Goal: Find specific page/section: Find specific page/section

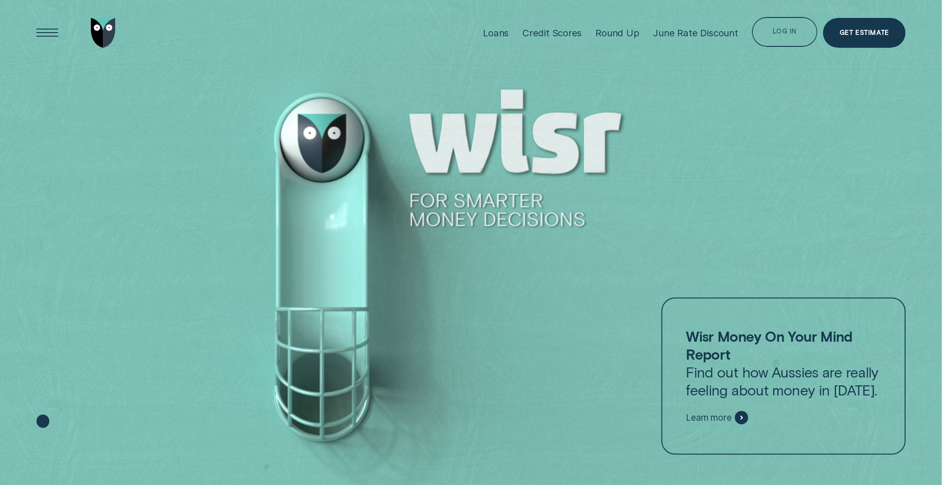
click at [779, 24] on div "Log in" at bounding box center [785, 32] width 66 height 30
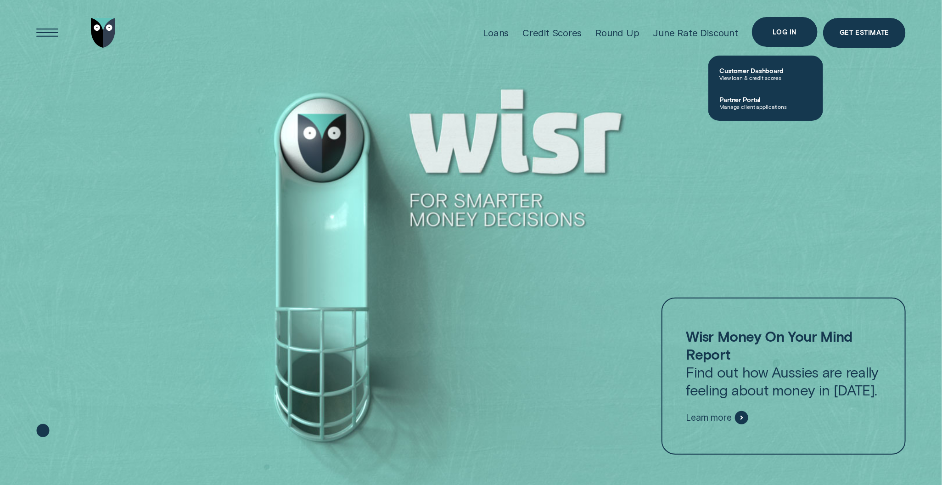
click at [775, 29] on div "Log in" at bounding box center [785, 32] width 24 height 6
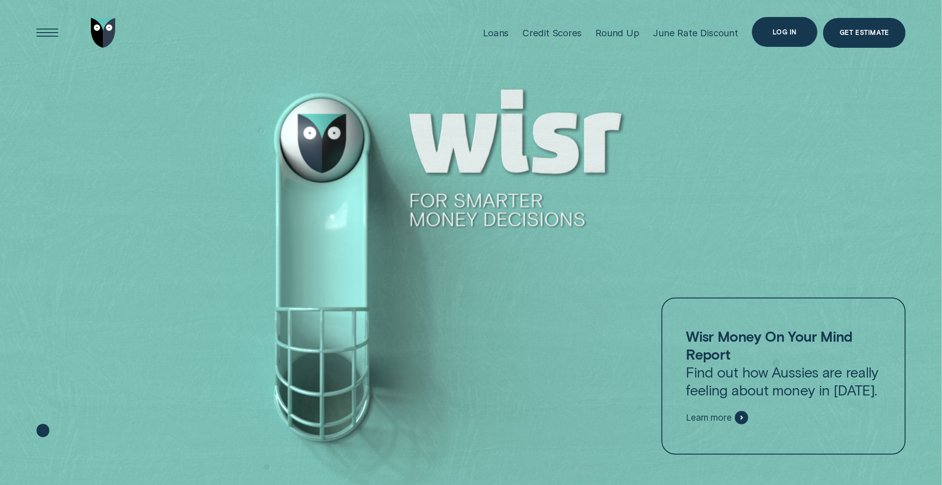
click at [772, 27] on div "Log in" at bounding box center [785, 32] width 66 height 30
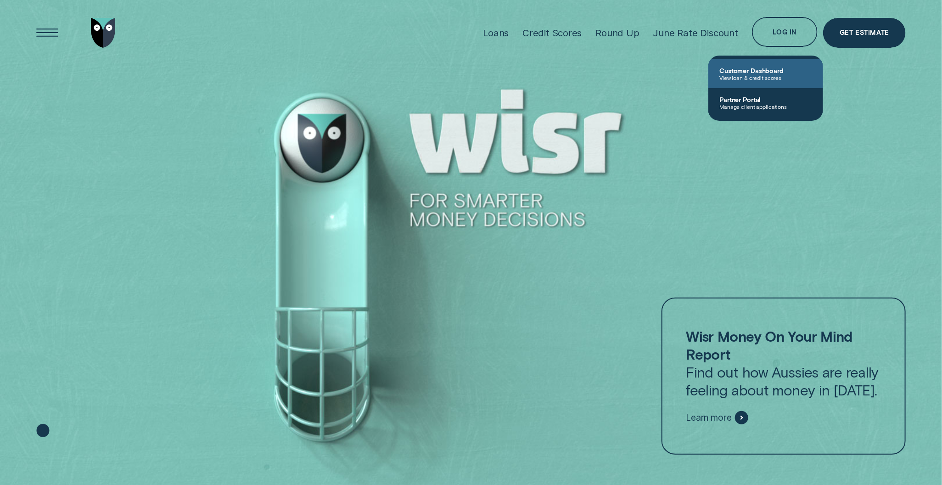
click at [750, 71] on span "Customer Dashboard" at bounding box center [765, 71] width 93 height 8
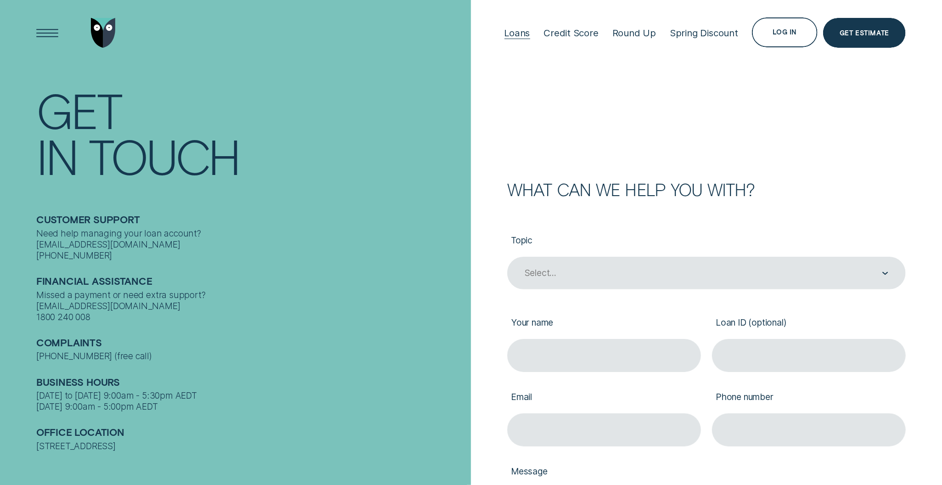
click at [523, 36] on div "Loans" at bounding box center [517, 32] width 26 height 11
